Goal: Task Accomplishment & Management: Use online tool/utility

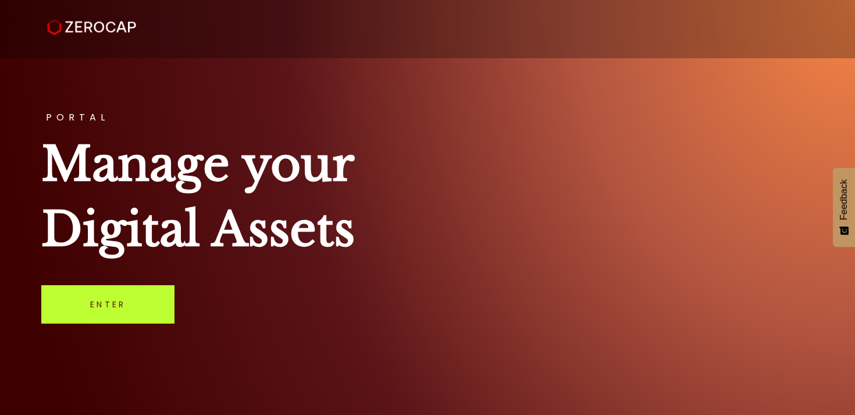
click at [130, 310] on link "Enter" at bounding box center [107, 304] width 133 height 38
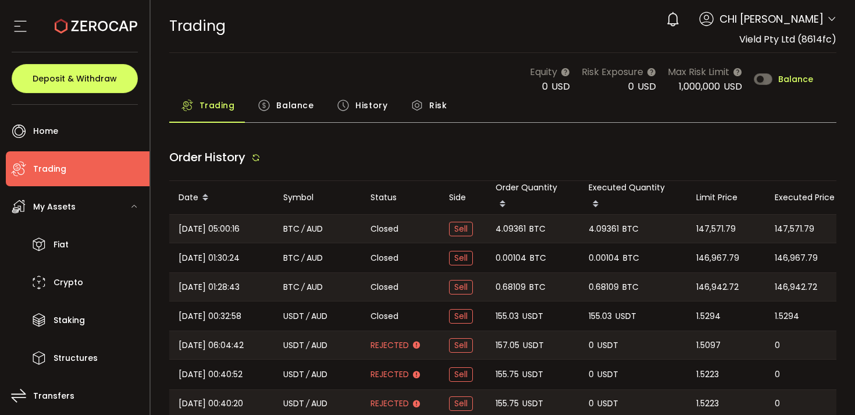
type input "***"
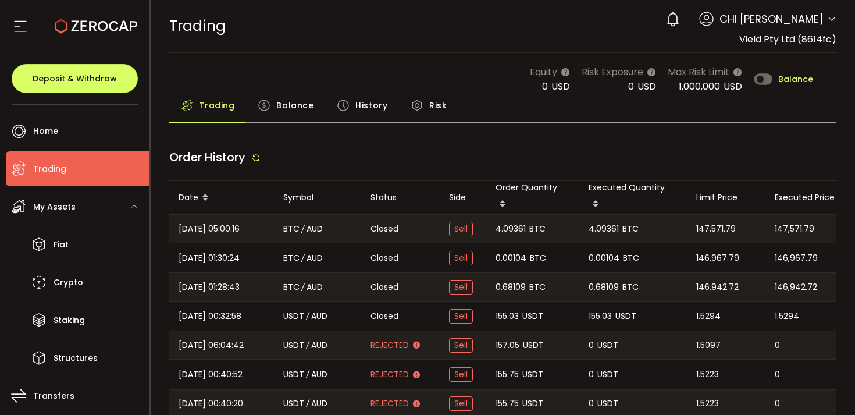
type input "***"
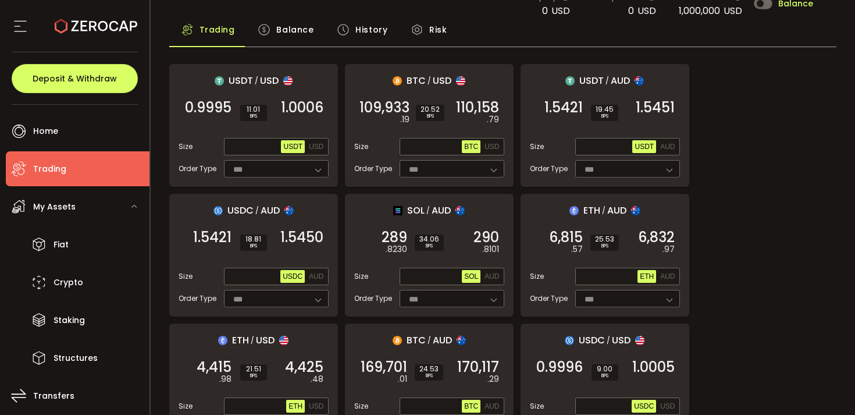
scroll to position [76, 0]
